Goal: Information Seeking & Learning: Learn about a topic

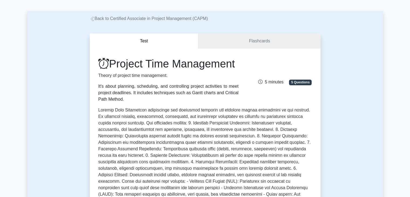
scroll to position [11, 0]
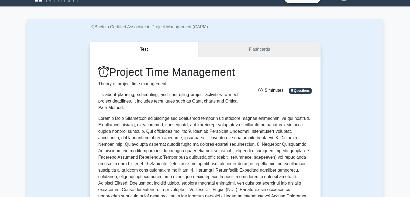
click at [246, 49] on link "Flashcards" at bounding box center [259, 49] width 122 height 15
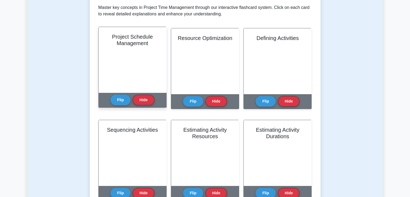
scroll to position [81, 0]
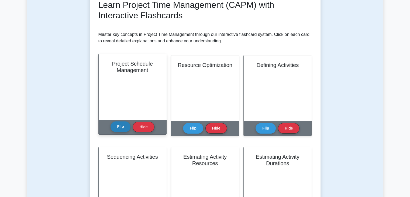
click at [124, 125] on button "Flip" at bounding box center [121, 126] width 20 height 11
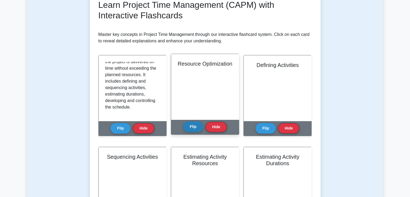
click at [195, 126] on button "Flip" at bounding box center [193, 126] width 20 height 11
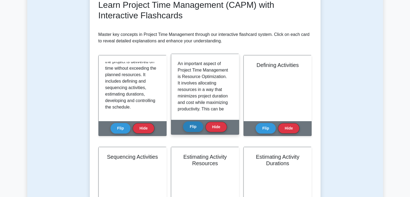
click at [195, 124] on button "Flip" at bounding box center [193, 126] width 20 height 11
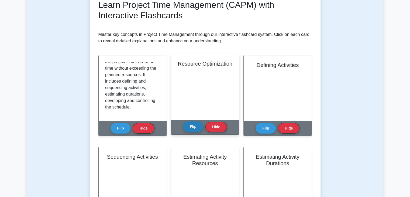
click at [195, 124] on button "Flip" at bounding box center [193, 126] width 20 height 11
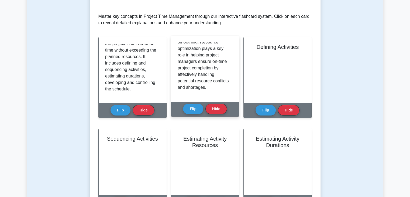
scroll to position [108, 0]
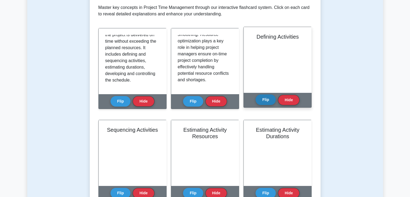
click at [268, 100] on button "Flip" at bounding box center [266, 99] width 20 height 11
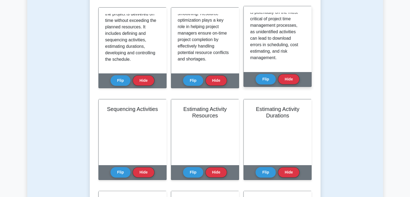
scroll to position [162, 0]
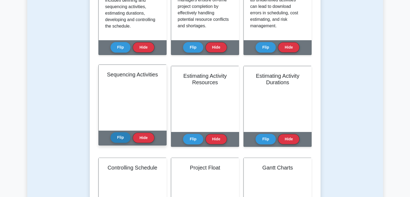
click at [120, 143] on button "Flip" at bounding box center [121, 137] width 20 height 11
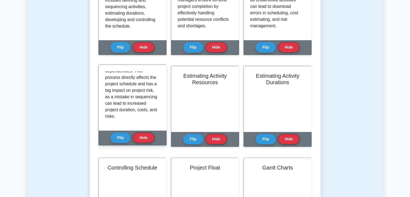
scroll to position [189, 0]
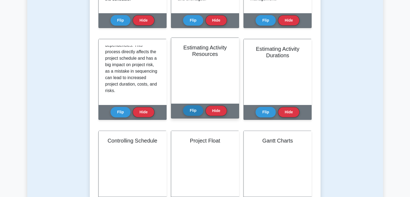
click at [195, 109] on button "Flip" at bounding box center [193, 110] width 20 height 11
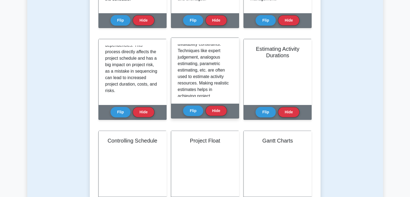
scroll to position [100, 0]
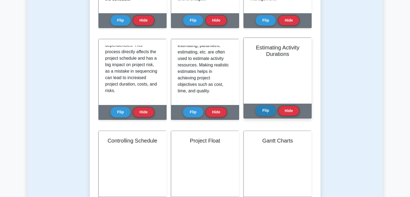
click at [270, 106] on button "Flip" at bounding box center [266, 110] width 20 height 11
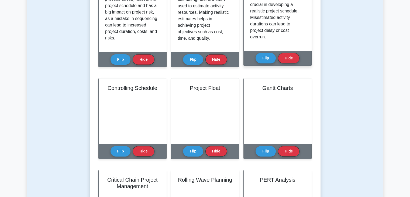
scroll to position [270, 0]
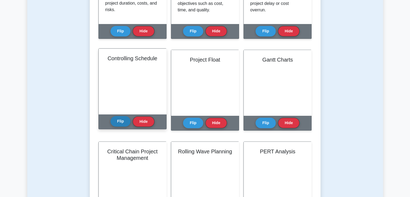
click at [118, 120] on button "Flip" at bounding box center [121, 121] width 20 height 11
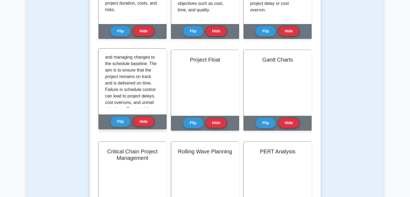
scroll to position [54, 0]
